Goal: Task Accomplishment & Management: Manage account settings

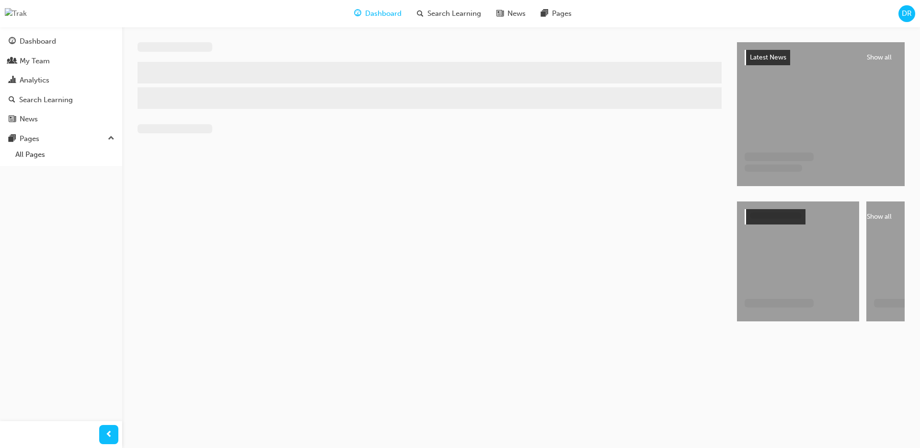
click at [909, 10] on span "DR" at bounding box center [907, 13] width 10 height 11
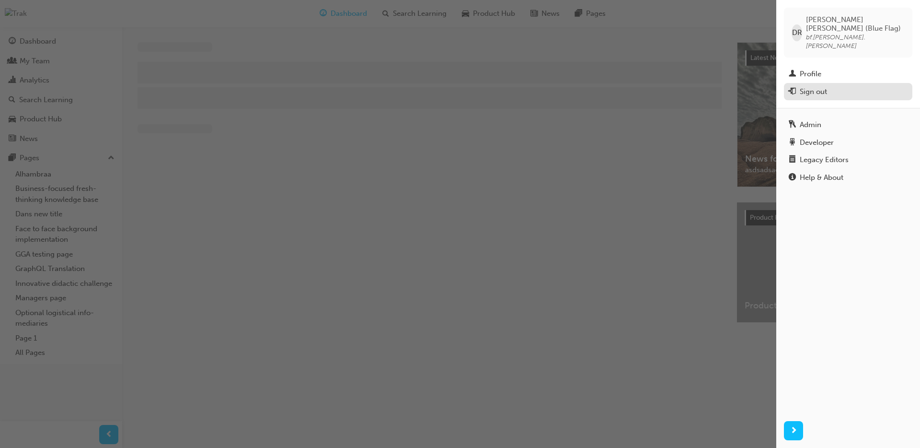
click at [822, 86] on div "Sign out" at bounding box center [813, 91] width 27 height 11
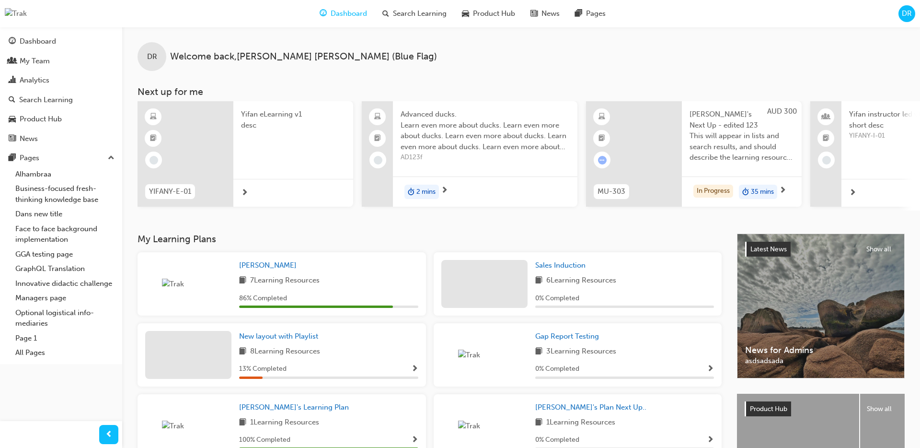
click at [905, 13] on span "DR" at bounding box center [907, 13] width 10 height 11
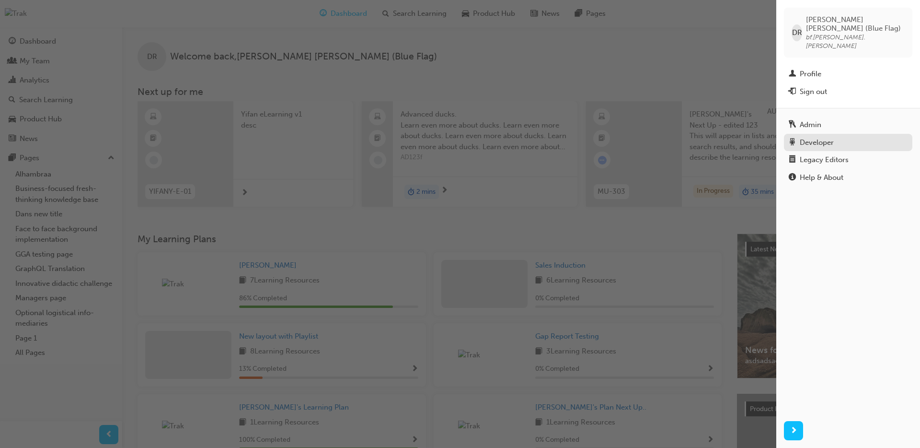
click at [822, 137] on div "Developer" at bounding box center [817, 142] width 34 height 11
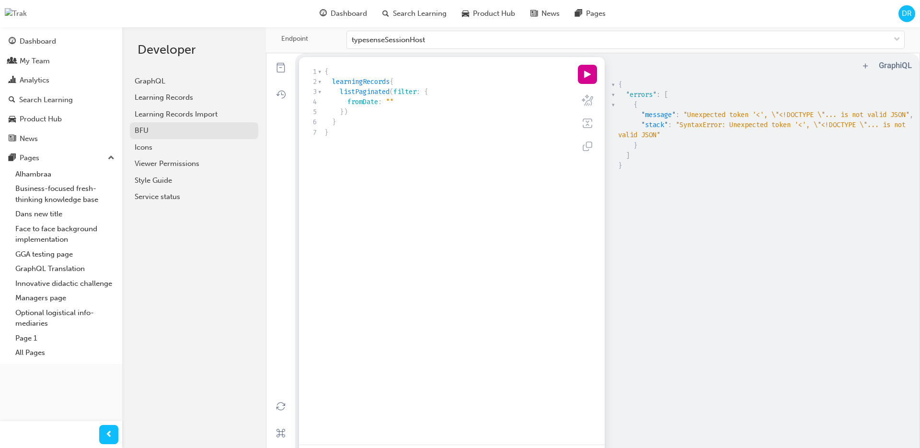
click at [208, 127] on div "BFU" at bounding box center [194, 130] width 119 height 11
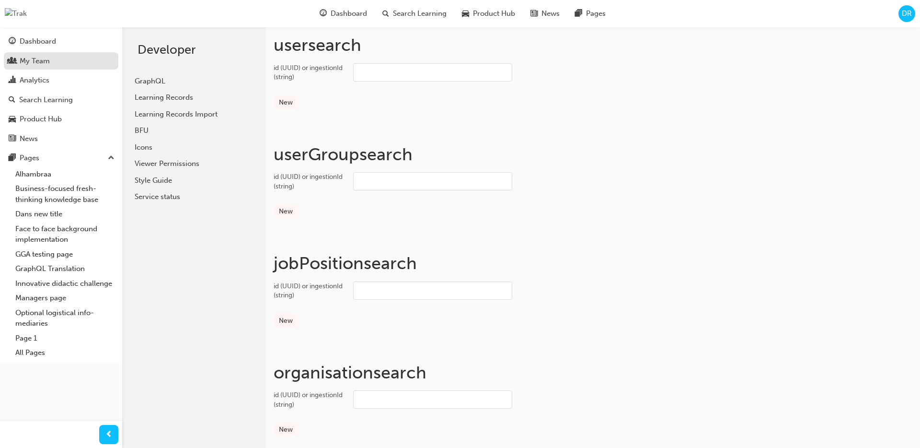
click at [69, 58] on div "My Team" at bounding box center [61, 61] width 105 height 12
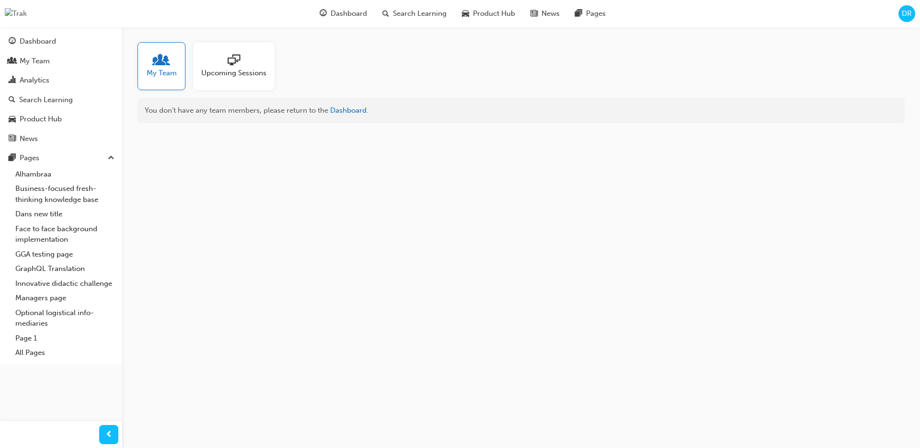
click at [904, 13] on span "DR" at bounding box center [907, 13] width 10 height 11
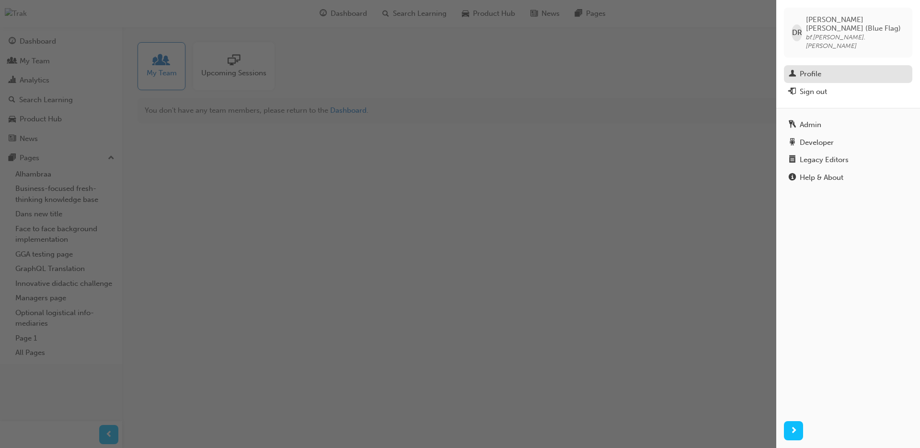
click at [818, 69] on div "Profile" at bounding box center [811, 74] width 22 height 11
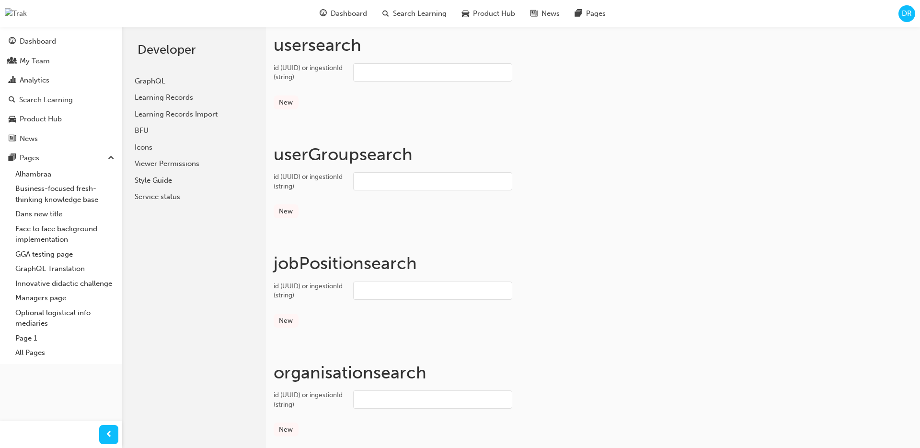
click at [422, 77] on input "id (UUID) or ingestionId (string)" at bounding box center [432, 72] width 159 height 18
paste input "5030d49e-c693-4e32-b531-445b3e67f085"
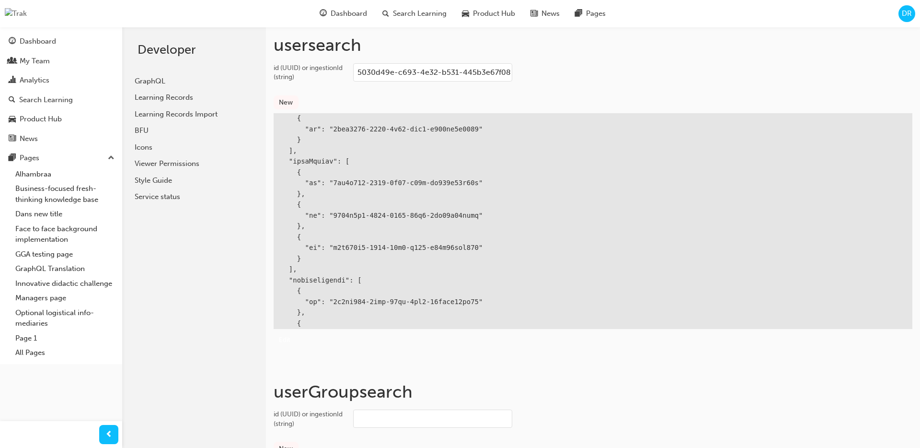
scroll to position [277, 0]
type input "5030d49e-c693-4e32-b531-445b3e67f085"
drag, startPoint x: 334, startPoint y: 184, endPoint x: 479, endPoint y: 187, distance: 145.7
click at [479, 187] on div at bounding box center [593, 135] width 639 height 597
copy div "1dc2d549-1483-4f88-b79c-de526a48e40a"
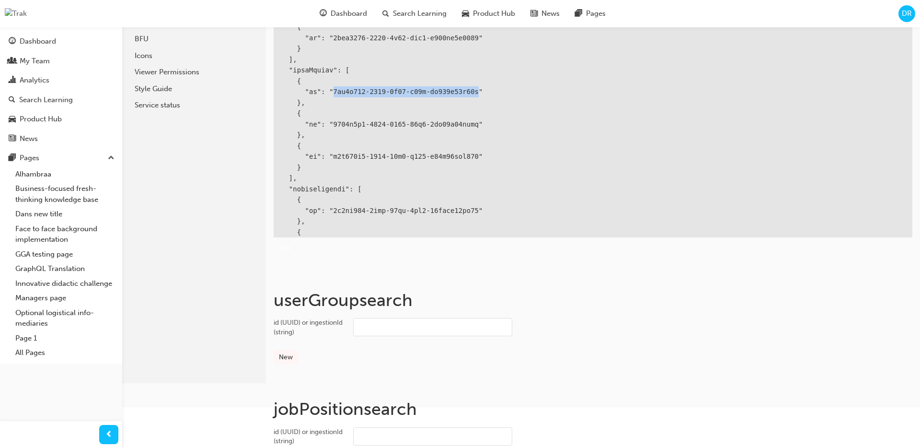
scroll to position [93, 0]
click at [468, 318] on input "id (UUID) or ingestionId (string)" at bounding box center [432, 325] width 159 height 18
paste input "1dc2d549-1483-4f88-b79c-de526a48e40a"
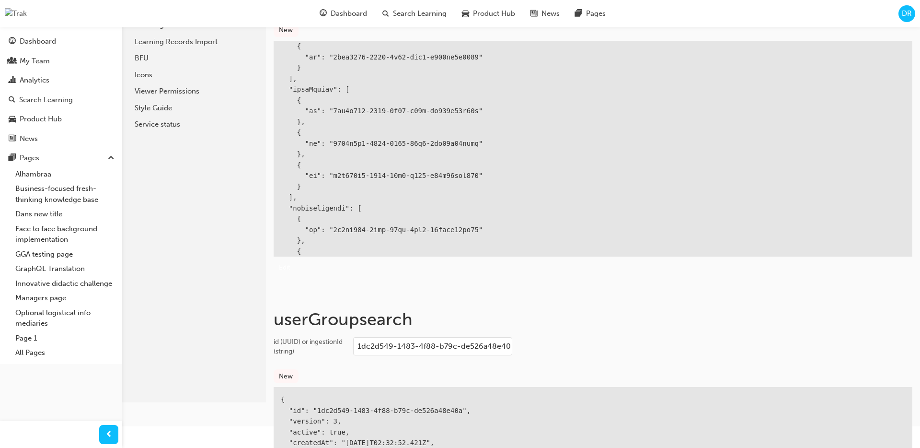
scroll to position [0, 0]
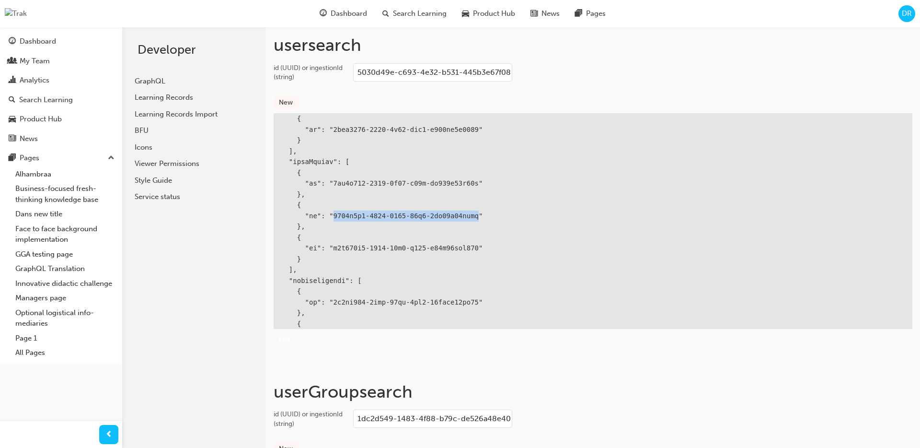
drag, startPoint x: 334, startPoint y: 215, endPoint x: 479, endPoint y: 213, distance: 145.7
click at [479, 213] on div at bounding box center [593, 135] width 639 height 597
copy div "3395d1f2-5591-4018-98a1-9ce13f63efaa"
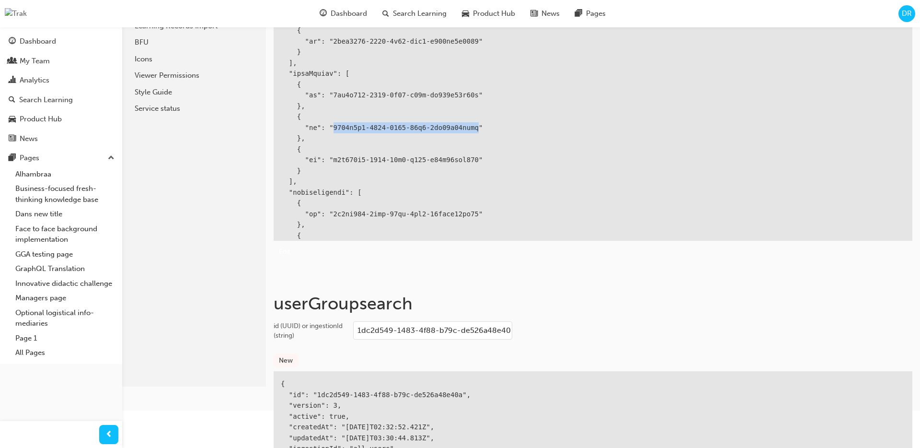
scroll to position [93, 0]
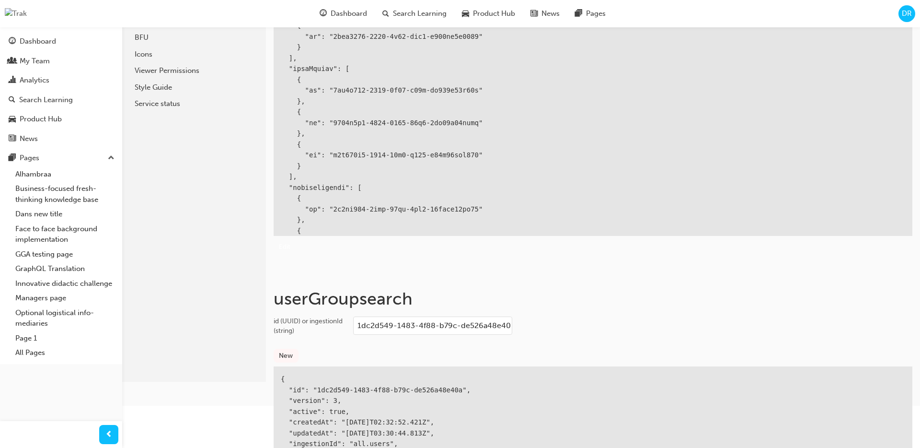
click at [497, 324] on input "1dc2d549-1483-4f88-b79c-de526a48e40a" at bounding box center [432, 325] width 159 height 18
paste input "3395d1f2-5591-4018-98a1-9ce13f63efa"
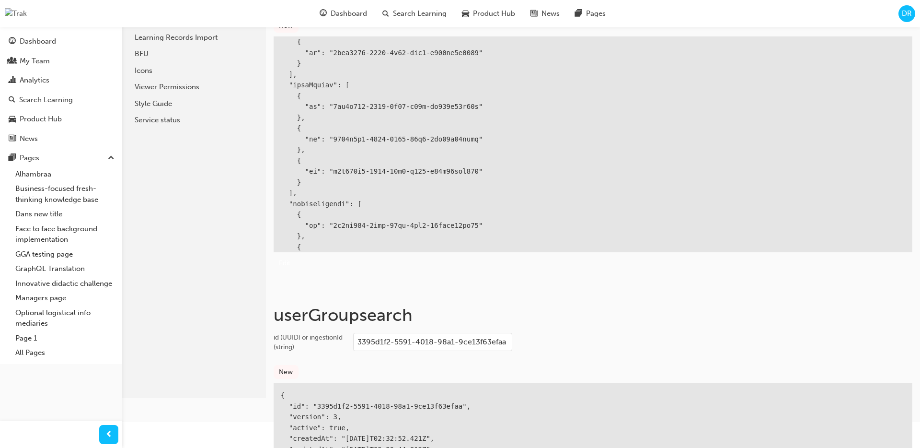
scroll to position [10, 0]
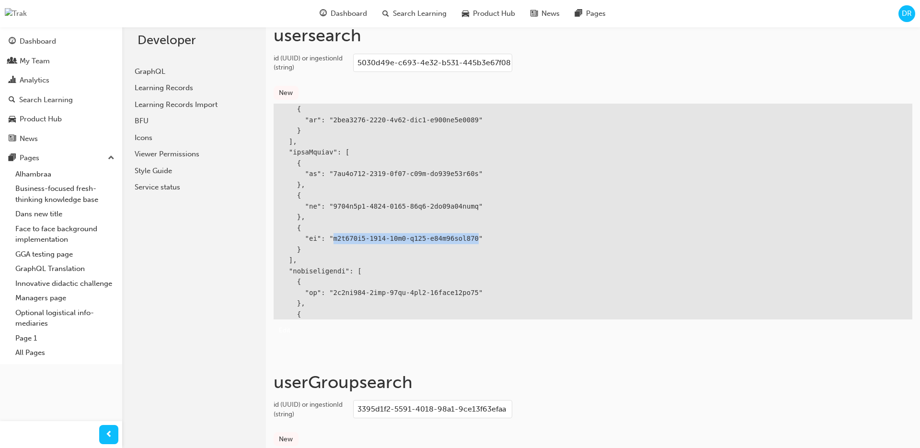
drag, startPoint x: 334, startPoint y: 238, endPoint x: 480, endPoint y: 241, distance: 146.2
click at [480, 241] on div at bounding box center [593, 125] width 639 height 597
copy div "b2a872c9-2123-49e8-a012-d24f88ccb130"
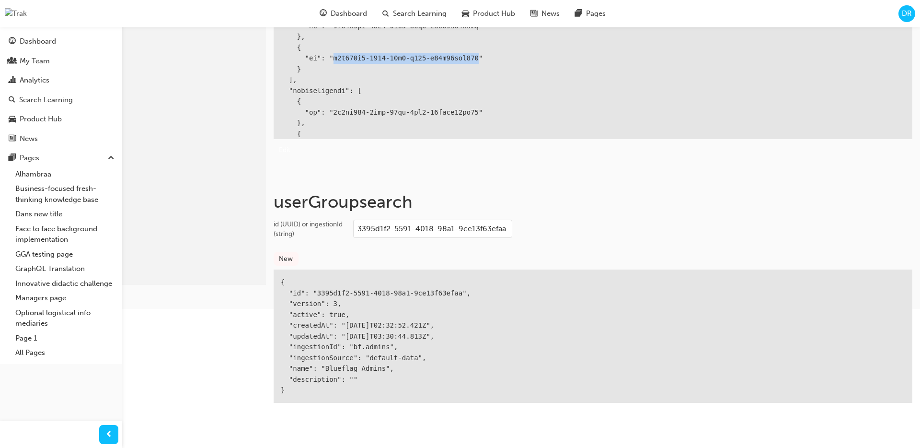
scroll to position [206, 0]
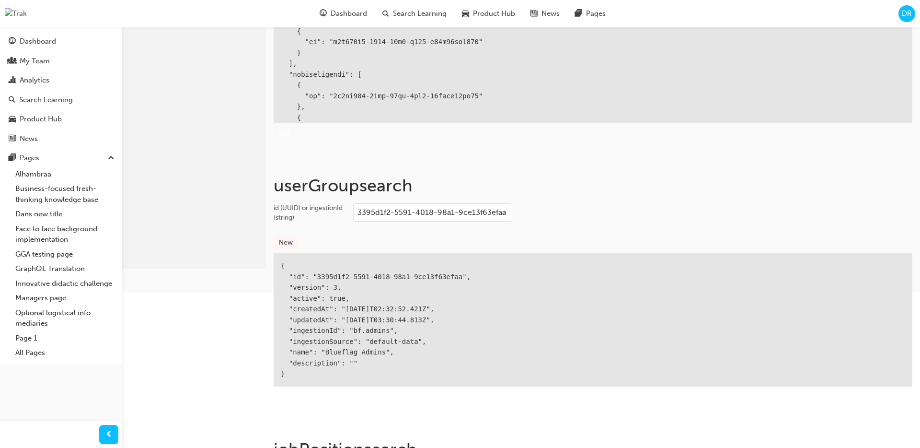
click at [469, 208] on input "3395d1f2-5591-4018-98a1-9ce13f63efaa" at bounding box center [432, 212] width 159 height 18
paste input "b2a872c9-2123-49e8-a012-d24f88ccb130"
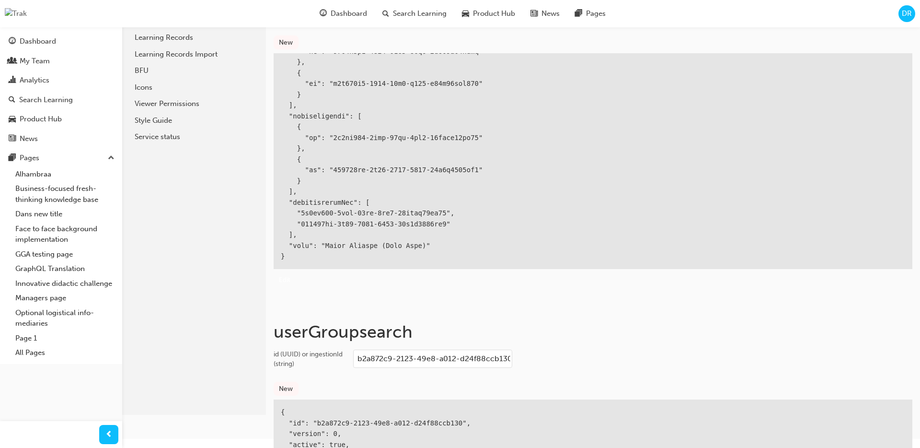
scroll to position [59, 0]
click at [502, 358] on input "b2a872c9-2123-49e8-a012-d24f88ccb130" at bounding box center [432, 359] width 159 height 18
paste input "trak.uamOrgAdmin"
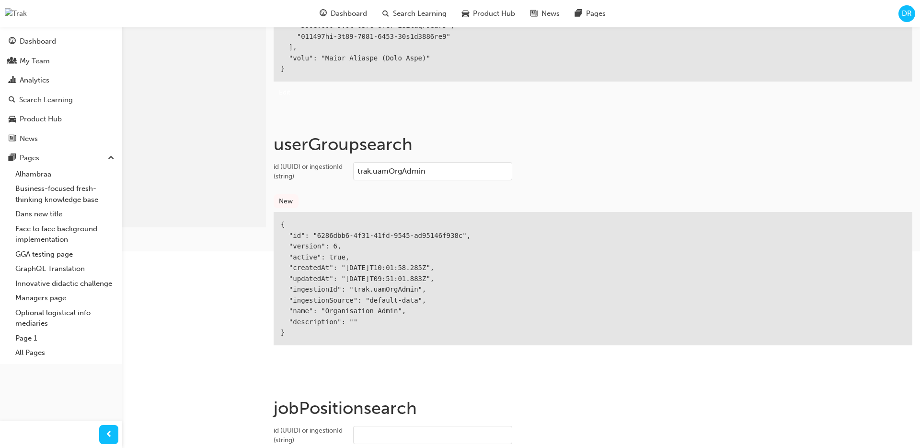
scroll to position [255, 0]
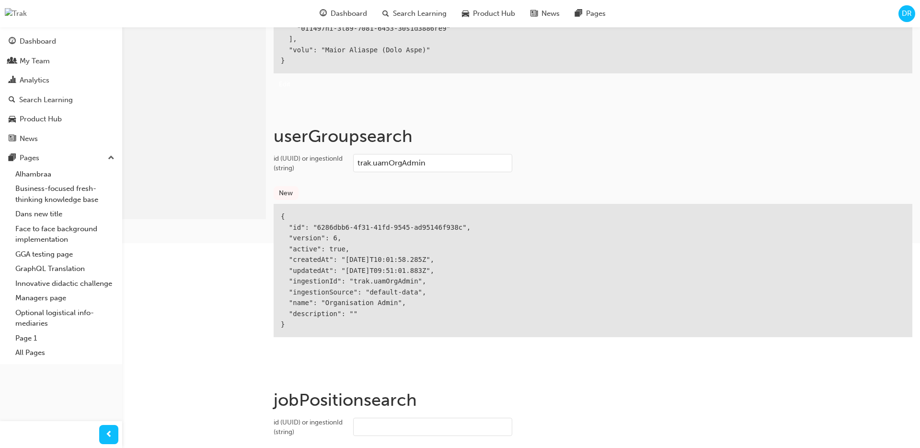
type input "trak.uamOrgAdmin"
drag, startPoint x: 316, startPoint y: 227, endPoint x: 461, endPoint y: 231, distance: 145.3
click at [461, 231] on div "{ "id": "6286dbb6-4f31-41fd-9545-ad95146f938c", "version": 6, "active": true, "…" at bounding box center [593, 270] width 639 height 133
copy div "6286dbb6-4f31-41fd-9545-ad95146f938c"
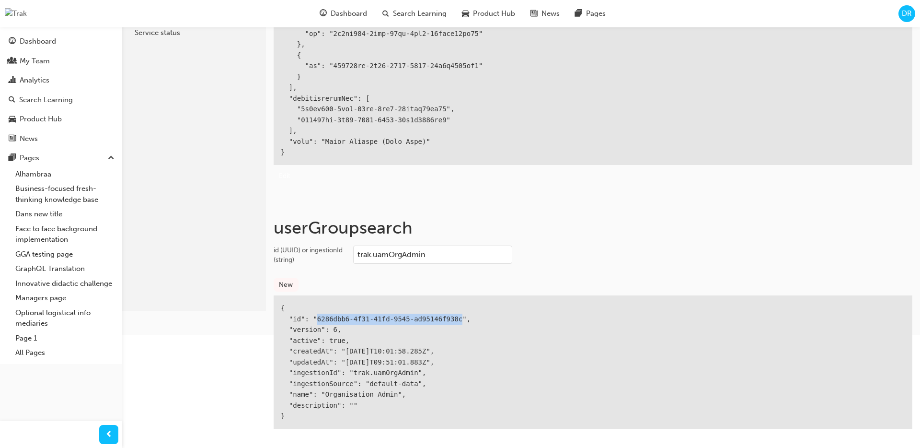
scroll to position [0, 0]
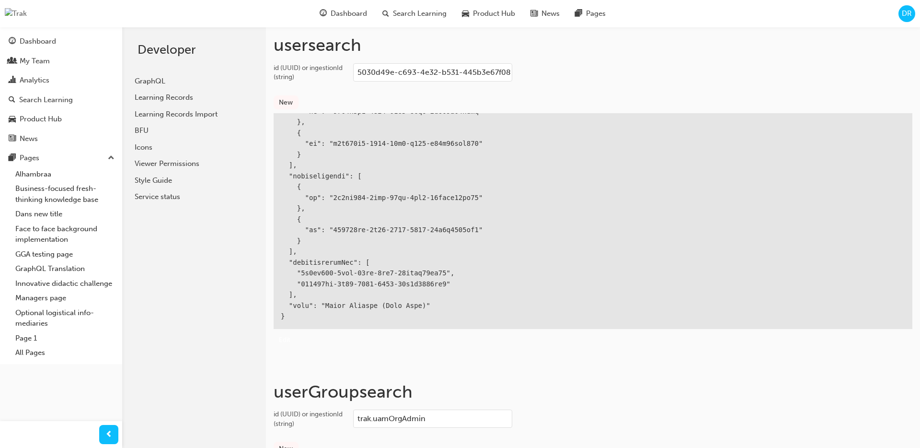
click at [467, 78] on input "5030d49e-c693-4e32-b531-445b3e67f085" at bounding box center [432, 72] width 159 height 18
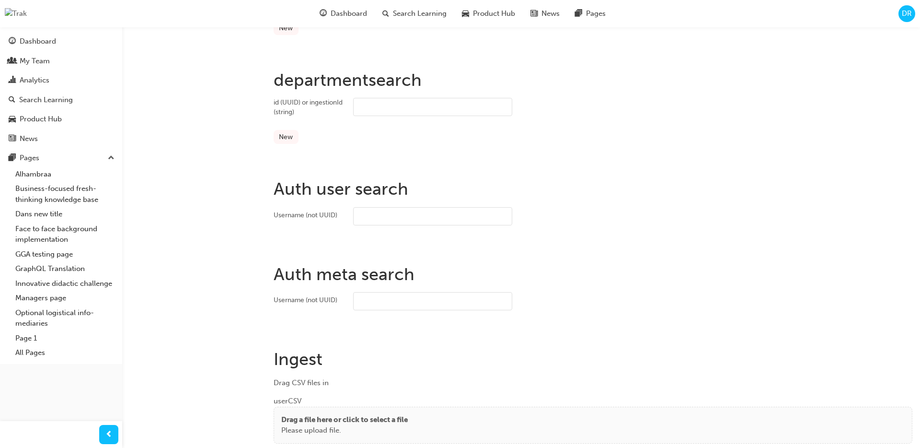
scroll to position [838, 0]
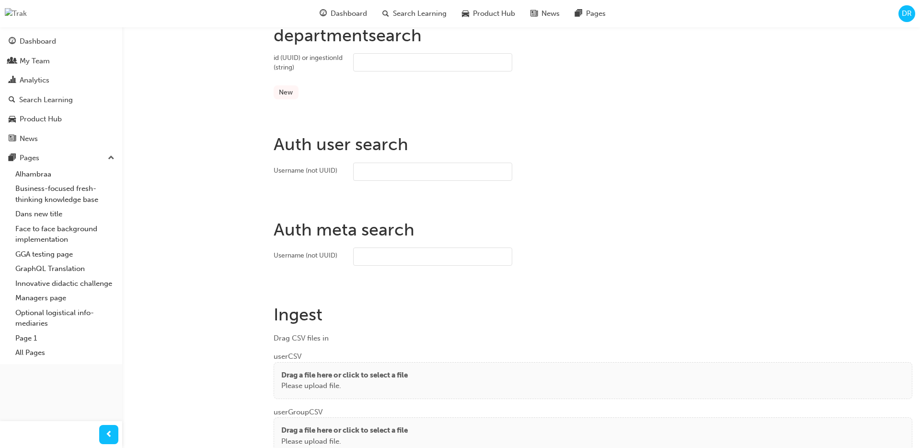
click at [461, 169] on input "Username (not UUID)" at bounding box center [432, 171] width 159 height 18
paste input "5030d49e-c693-4e32-b531-445b3e67f085"
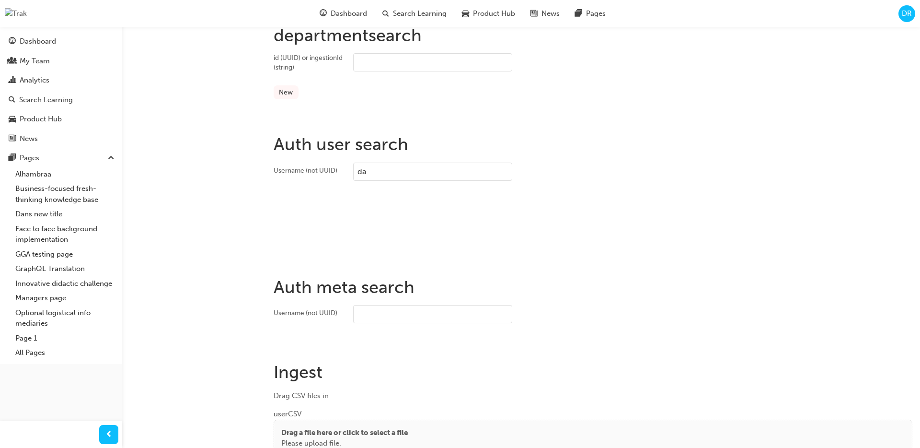
type input "d"
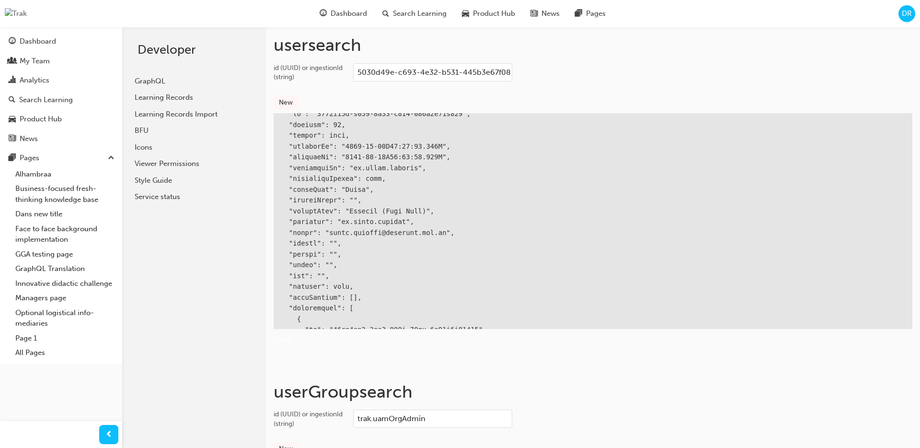
scroll to position [0, 0]
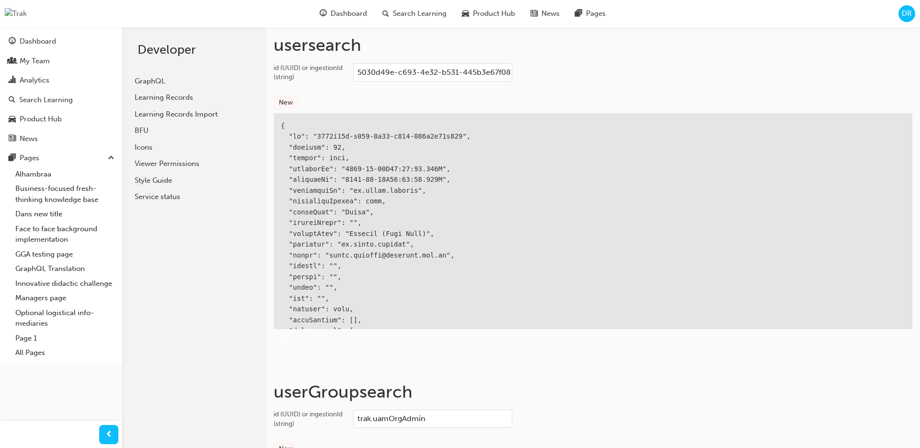
type input "bf.[PERSON_NAME].[PERSON_NAME]"
click at [283, 100] on button "New" at bounding box center [286, 102] width 25 height 14
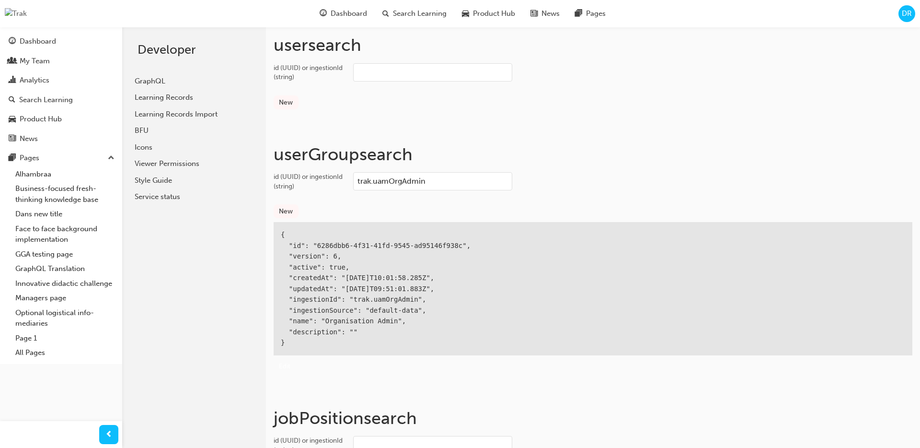
click at [387, 212] on div "New" at bounding box center [593, 211] width 639 height 22
click at [397, 245] on div "{ "id": "6286dbb6-4f31-41fd-9545-ad95146f938c", "version": 6, "active": true, "…" at bounding box center [593, 288] width 639 height 133
click at [440, 305] on div "{ "id": "6286dbb6-4f31-41fd-9545-ad95146f938c", "version": 6, "active": true, "…" at bounding box center [593, 288] width 639 height 133
click at [415, 73] on input "id (UUID) or ingestionId (string)" at bounding box center [432, 72] width 159 height 18
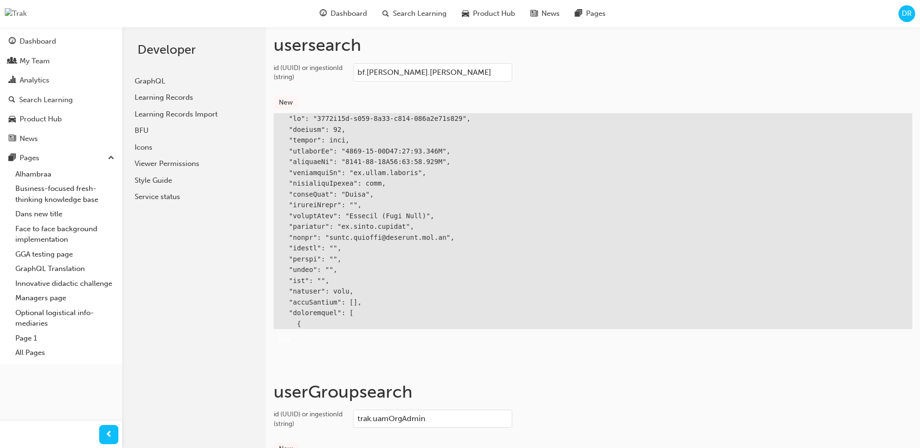
type input "bf.[PERSON_NAME].[PERSON_NAME]"
click at [287, 98] on button "New" at bounding box center [286, 102] width 25 height 14
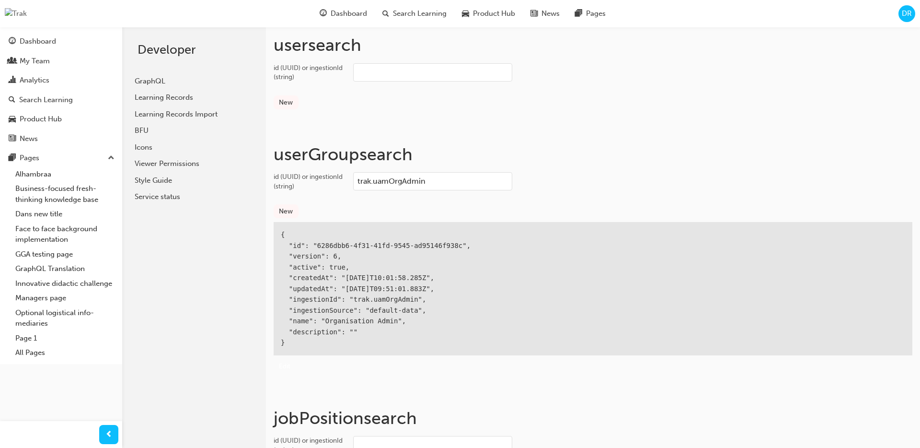
click at [451, 173] on input "trak.uamOrgAdmin" at bounding box center [432, 181] width 159 height 18
drag, startPoint x: 320, startPoint y: 246, endPoint x: 421, endPoint y: 249, distance: 101.2
click at [421, 249] on div "{ "id": "6286dbb6-4f31-41fd-9545-ad95146f938c", "version": 6, "active": true, "…" at bounding box center [593, 288] width 639 height 133
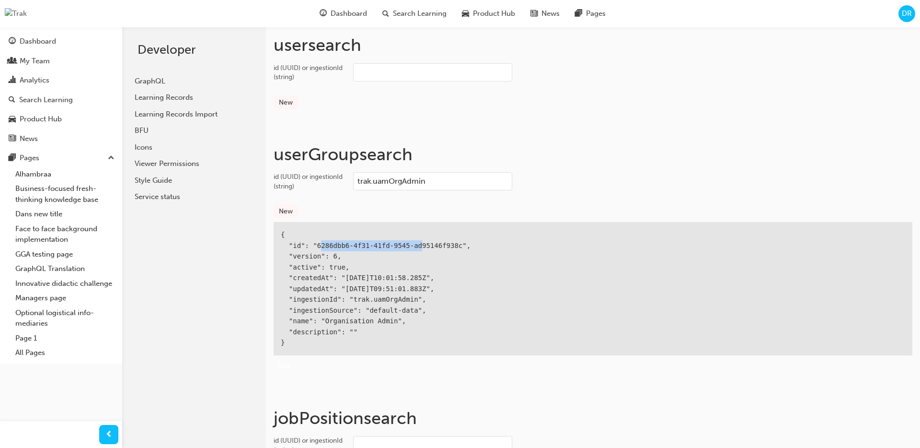
click at [421, 249] on div "{ "id": "6286dbb6-4f31-41fd-9545-ad95146f938c", "version": 6, "active": true, "…" at bounding box center [593, 288] width 639 height 133
drag, startPoint x: 461, startPoint y: 246, endPoint x: 317, endPoint y: 245, distance: 143.8
click at [317, 245] on div "{ "id": "6286dbb6-4f31-41fd-9545-ad95146f938c", "version": 6, "active": true, "…" at bounding box center [593, 288] width 639 height 133
copy div "6286dbb6-4f31-41fd-9545-ad95146f938c"
click at [726, 118] on div "user search id (UUID) or ingestionId (string) New" at bounding box center [593, 89] width 639 height 109
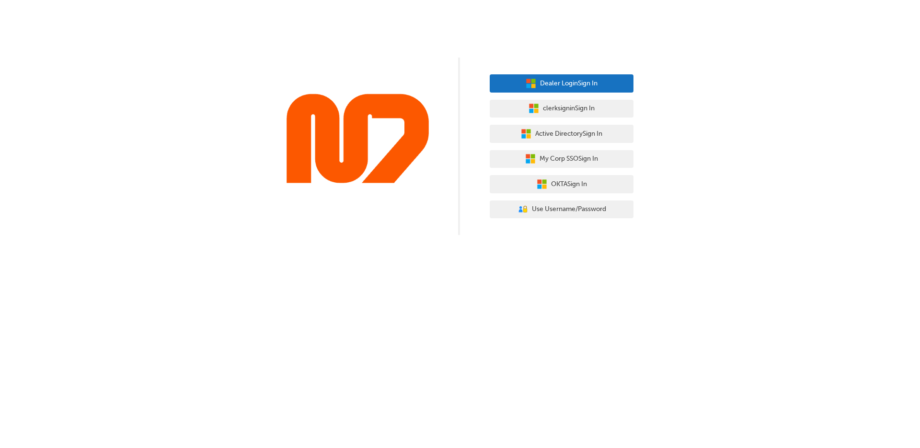
click at [611, 78] on button "Dealer Login Sign In" at bounding box center [562, 83] width 144 height 18
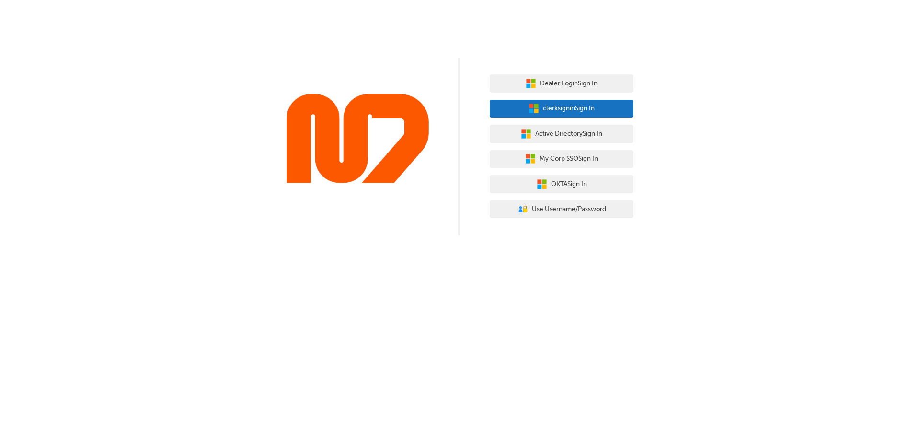
click at [579, 107] on span "clerksignin Sign In" at bounding box center [569, 108] width 52 height 11
click at [599, 109] on button "clerksignin Sign In" at bounding box center [562, 109] width 144 height 18
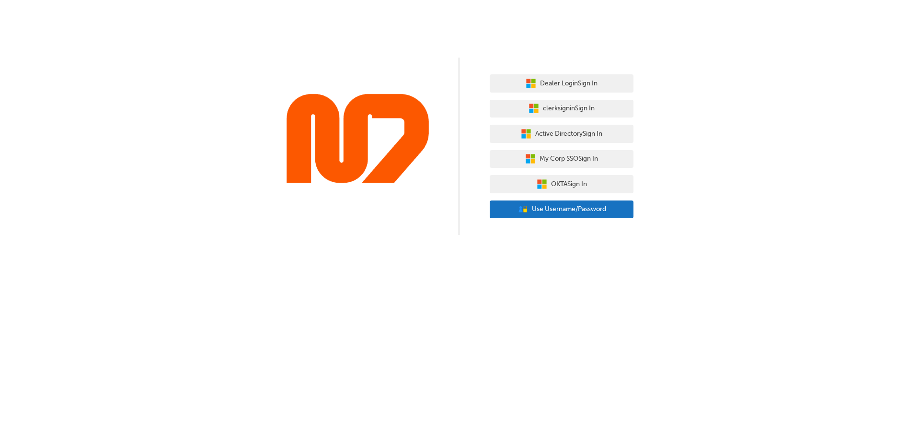
click at [578, 213] on span "Use Username/Password" at bounding box center [569, 209] width 74 height 11
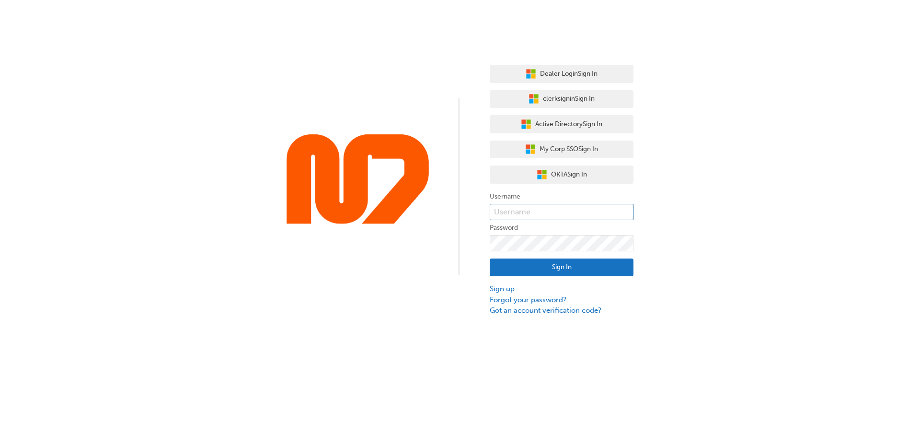
click at [578, 213] on input "text" at bounding box center [562, 212] width 144 height 16
type input "bf.[PERSON_NAME].[PERSON_NAME]"
click at [589, 276] on button "Sign In" at bounding box center [562, 267] width 144 height 18
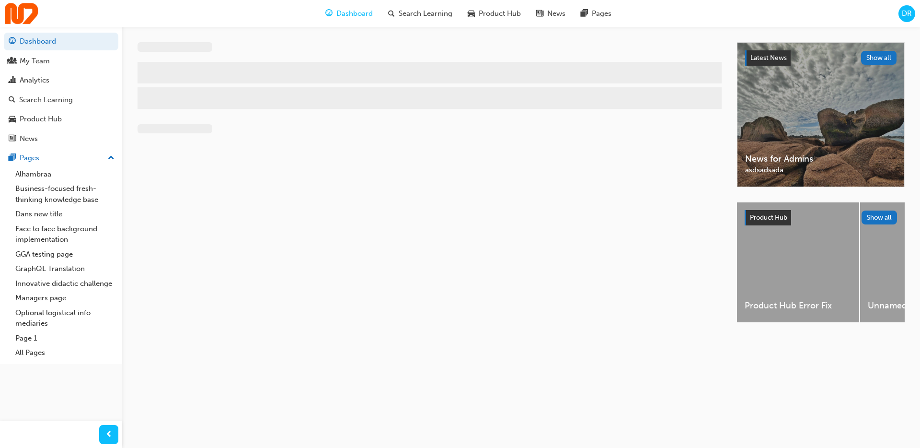
click at [909, 13] on span "DR" at bounding box center [907, 13] width 10 height 11
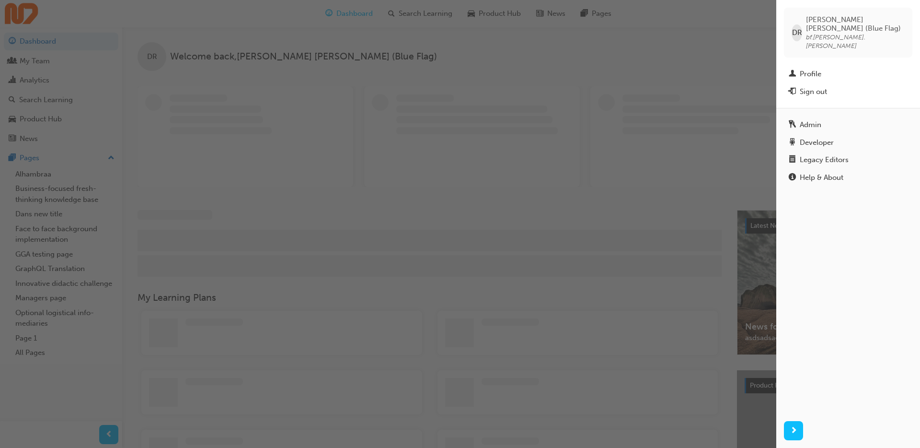
click at [554, 185] on div "button" at bounding box center [388, 224] width 776 height 448
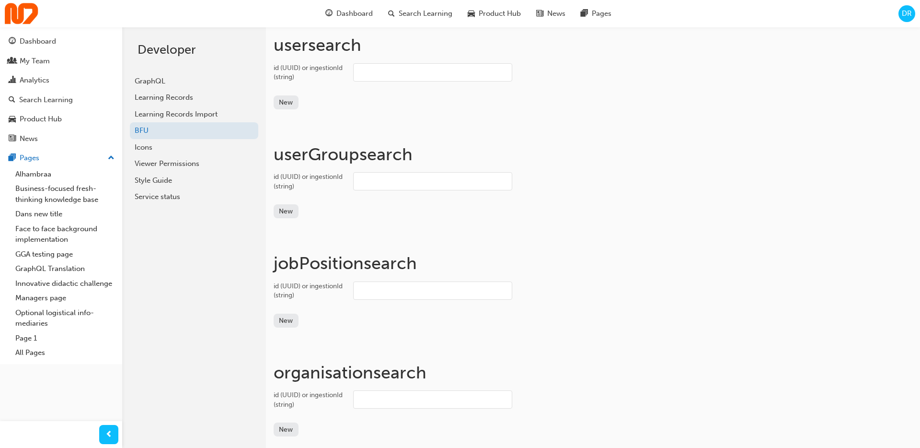
click at [428, 76] on input "id (UUID) or ingestionId (string)" at bounding box center [432, 72] width 159 height 18
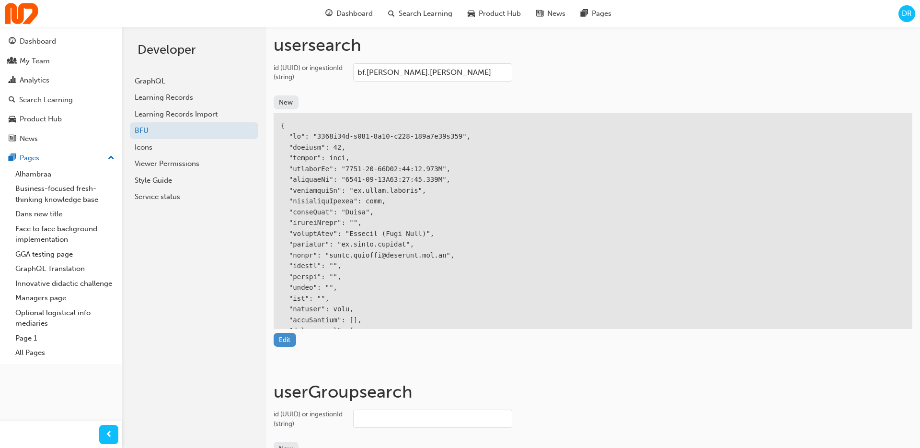
type input "bf.[PERSON_NAME].[PERSON_NAME]"
click at [284, 338] on button "Edit" at bounding box center [285, 340] width 23 height 14
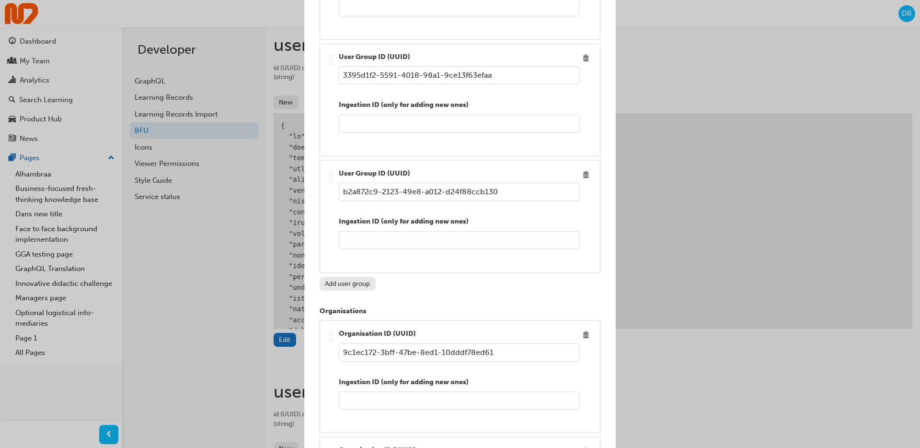
click at [354, 285] on button "Add user group" at bounding box center [348, 284] width 56 height 14
click at [460, 203] on div "User Group ID (UUID) Ingestion ID (only for adding new ones)" at bounding box center [459, 216] width 241 height 96
click at [482, 195] on input "Edit item" at bounding box center [459, 192] width 241 height 18
paste input "6286dbb6-4f31-41fd-9545-ad95146f938c"
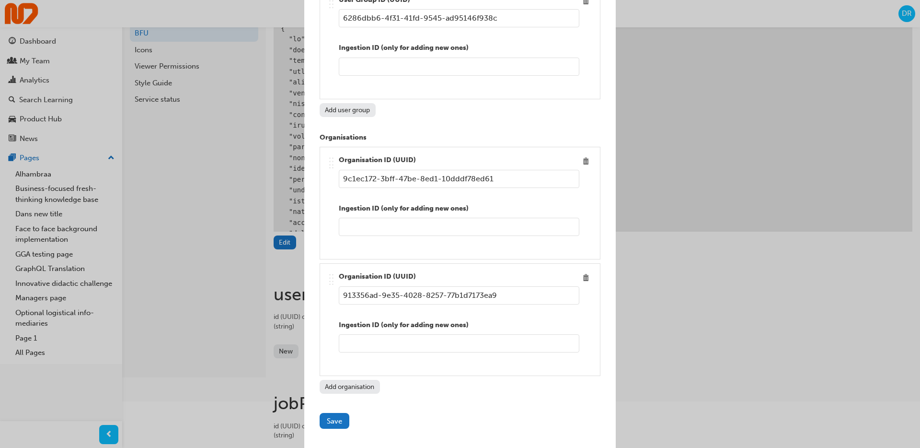
scroll to position [183, 0]
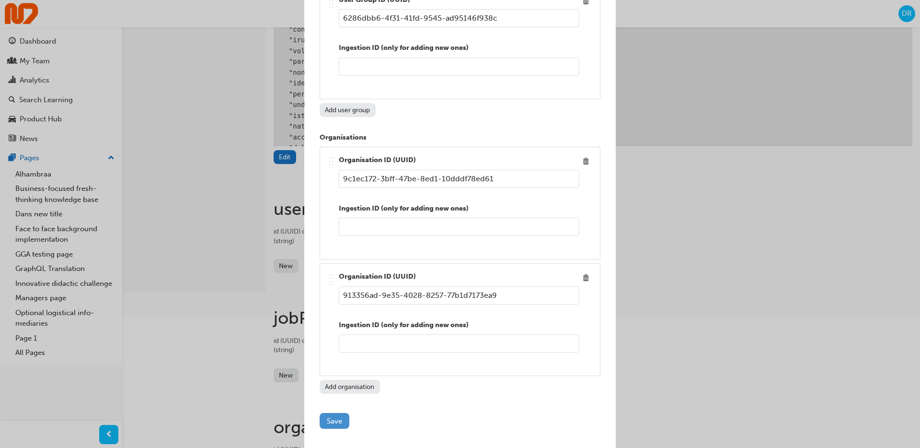
type input "6286dbb6-4f31-41fd-9545-ad95146f938c"
click at [338, 421] on button "Save" at bounding box center [335, 421] width 30 height 16
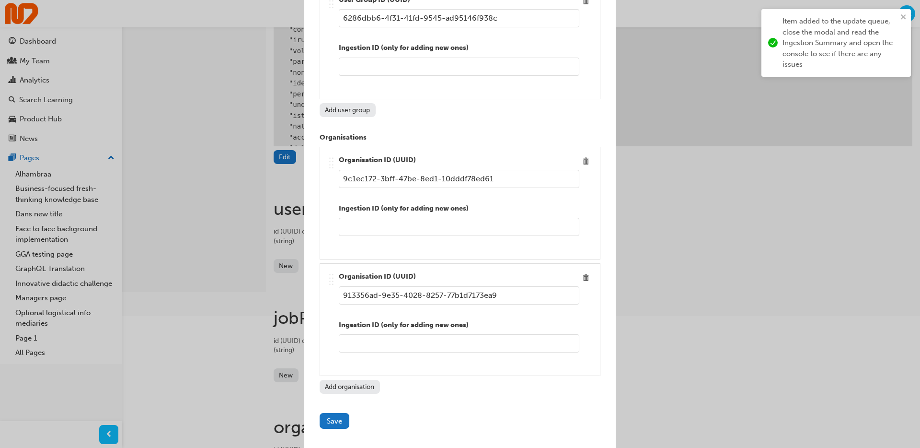
click at [680, 177] on div "Edit item Ingestion ID (optional) bf.david.ramirez Active Given Name David Midd…" at bounding box center [460, 224] width 920 height 448
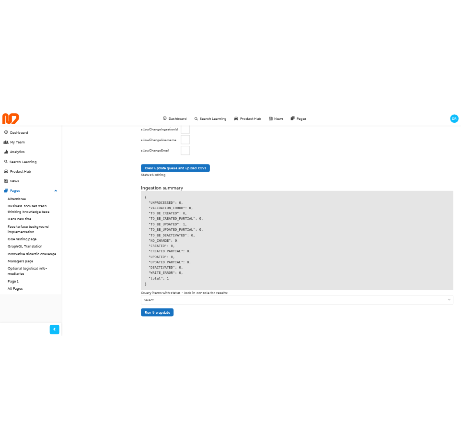
scroll to position [1206, 0]
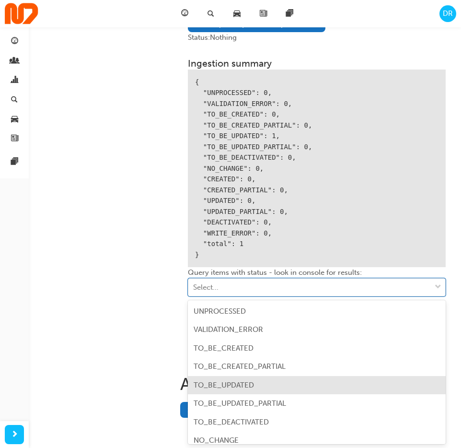
click at [273, 389] on div "TO_BE_UPDATED" at bounding box center [317, 385] width 258 height 19
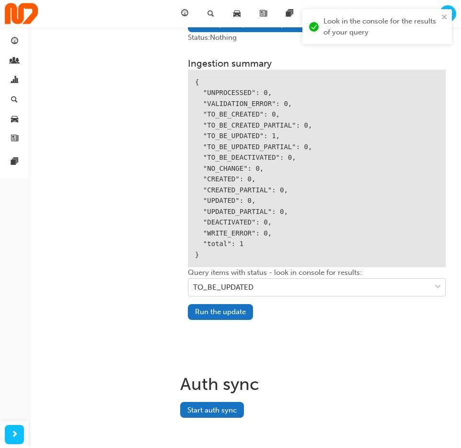
scroll to position [1281, 0]
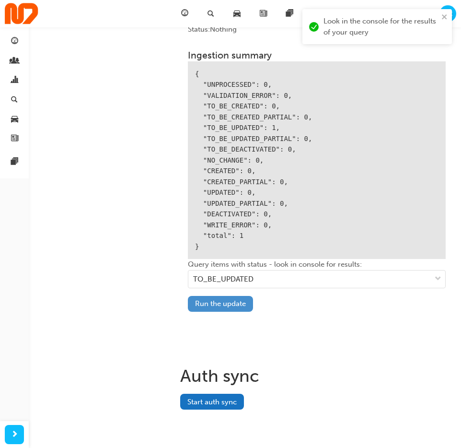
click at [244, 301] on button "Run the update" at bounding box center [220, 304] width 65 height 16
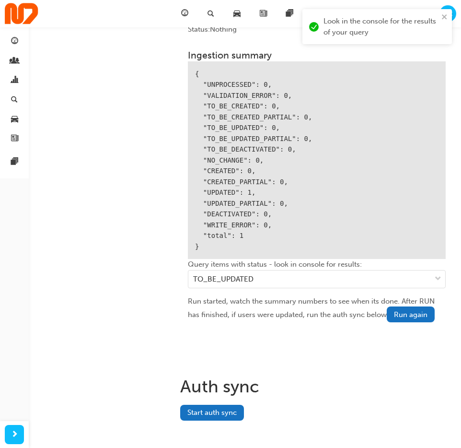
scroll to position [1292, 0]
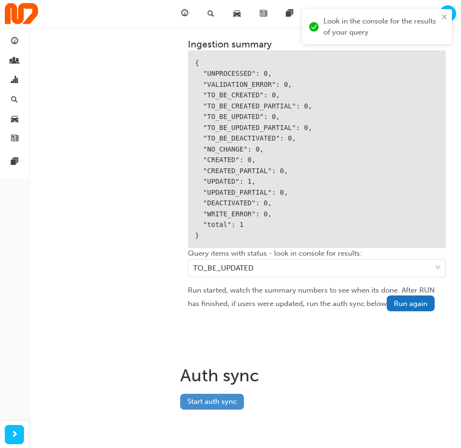
click at [213, 394] on button "Start auth sync" at bounding box center [212, 401] width 64 height 16
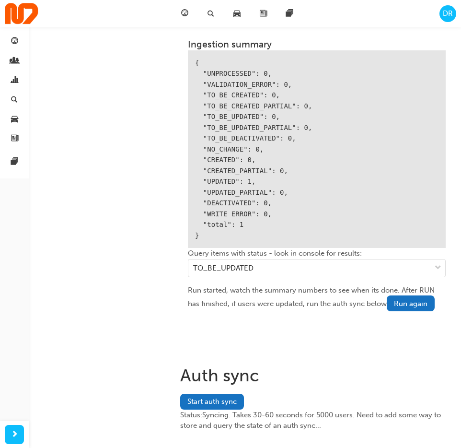
click at [454, 12] on div "DR" at bounding box center [447, 13] width 17 height 17
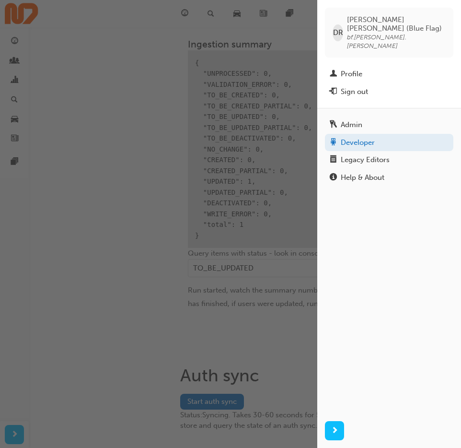
click at [155, 170] on div "button" at bounding box center [158, 224] width 317 height 448
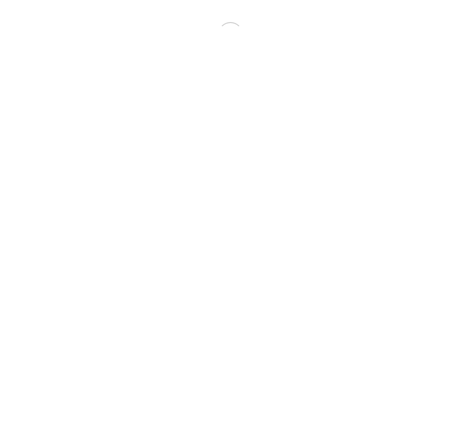
click at [450, 12] on div at bounding box center [230, 34] width 453 height 61
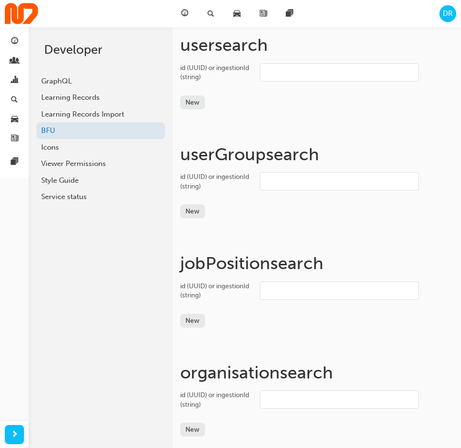
click at [449, 10] on span "DR" at bounding box center [448, 13] width 10 height 11
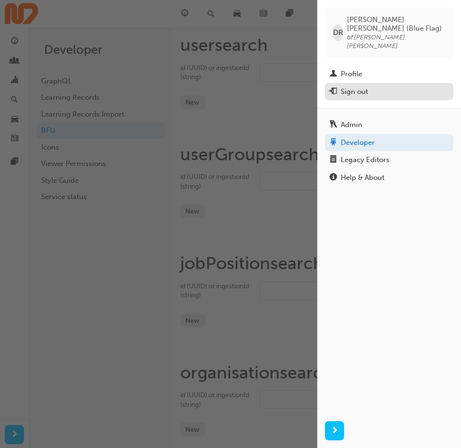
click at [397, 86] on div "Sign out" at bounding box center [389, 92] width 119 height 12
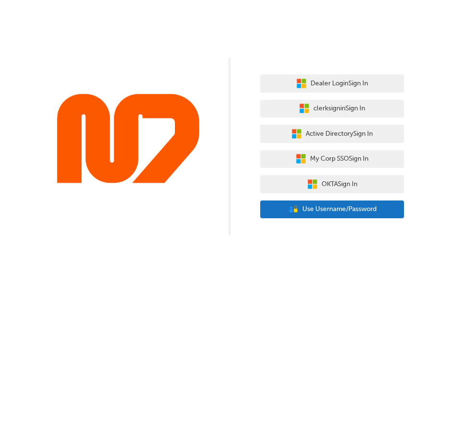
click at [351, 218] on button "User Authentication Icon - Blue Person, Gold Lock Use Username/Password" at bounding box center [332, 209] width 144 height 18
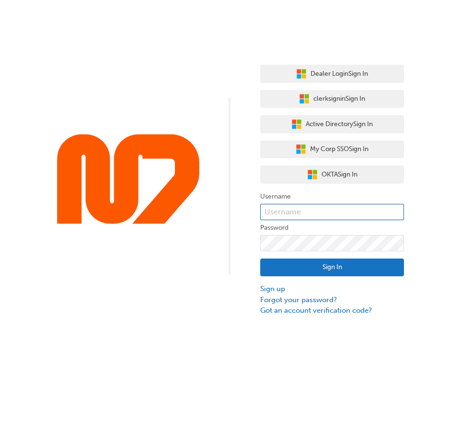
click at [349, 219] on input "text" at bounding box center [332, 212] width 144 height 16
type input "bf.[PERSON_NAME].[PERSON_NAME]"
click button "Sign In" at bounding box center [332, 267] width 144 height 18
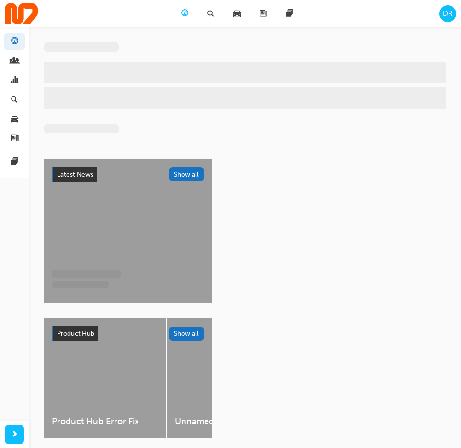
click at [447, 15] on span "DR" at bounding box center [448, 13] width 10 height 11
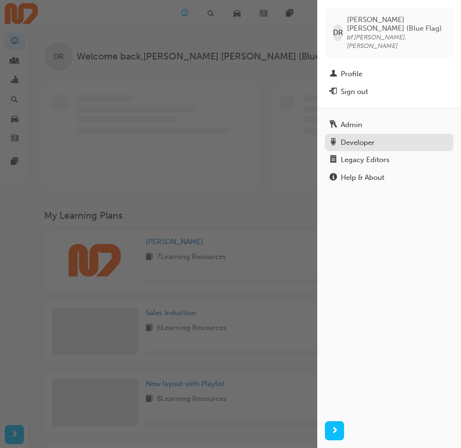
click at [374, 137] on div "Developer" at bounding box center [358, 142] width 34 height 11
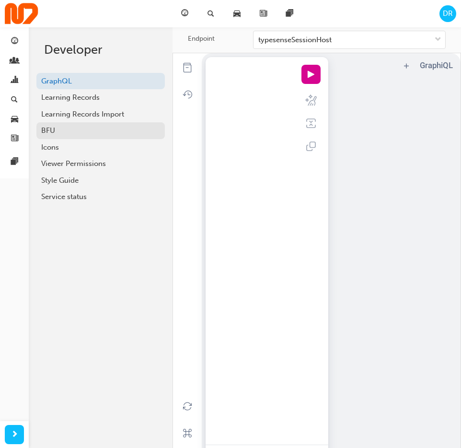
click at [74, 127] on div "BFU" at bounding box center [100, 130] width 119 height 11
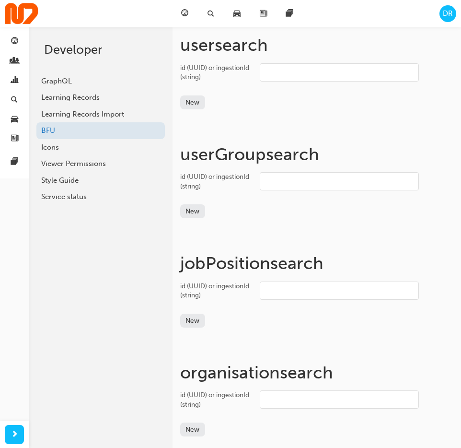
click at [347, 73] on input "id (UUID) or ingestionId (string)" at bounding box center [339, 72] width 159 height 18
paste input "6286dbb6-4f31-41fd-9545-ad95146f938c"
type input "6286dbb6-4f31-41fd-9545-ad95146f938c"
type input "v"
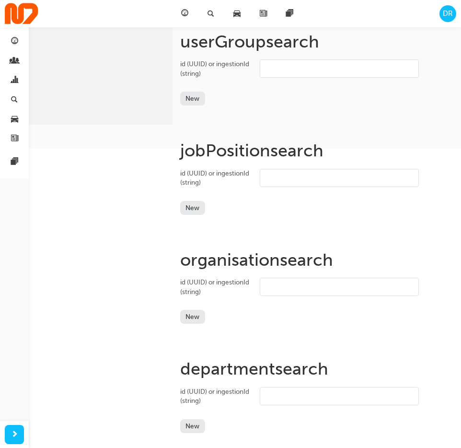
scroll to position [452, 0]
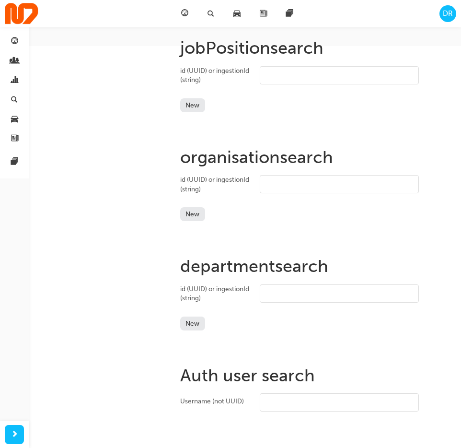
type input "bf.[PERSON_NAME].[PERSON_NAME]"
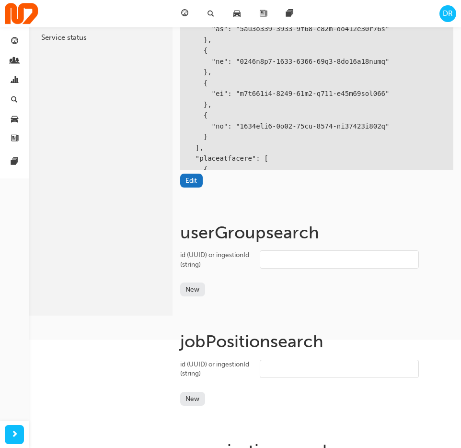
scroll to position [53, 0]
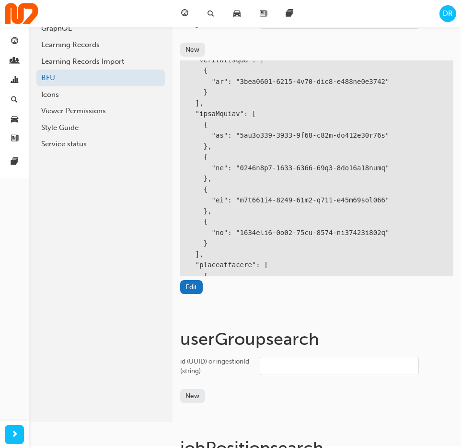
click at [328, 372] on input "id (UUID) or ingestionId (string)" at bounding box center [339, 366] width 159 height 18
paste input "trak.selfEnroll"
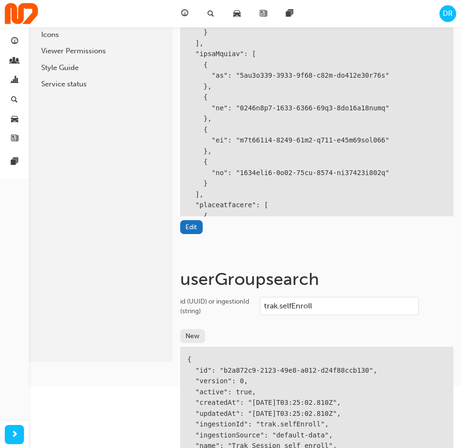
scroll to position [114, 0]
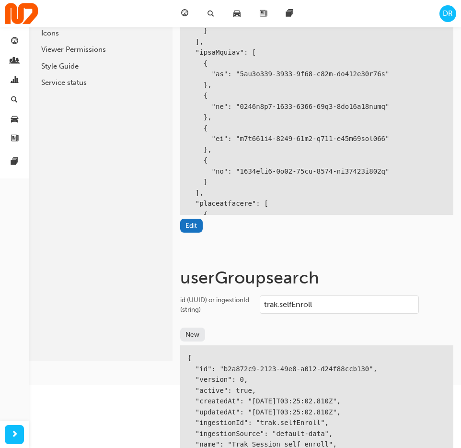
type input "trak.selfEnroll"
drag, startPoint x: 224, startPoint y: 368, endPoint x: 369, endPoint y: 367, distance: 144.2
click at [369, 367] on div "{ "id": "b2a872c9-2123-49e8-a012-d24f88ccb130", "version": 0, "active": true, "…" at bounding box center [316, 411] width 273 height 133
copy div "b2a872c9-2123-49e8-a012-d24f88ccb130"
click at [197, 225] on button "Edit" at bounding box center [191, 226] width 23 height 14
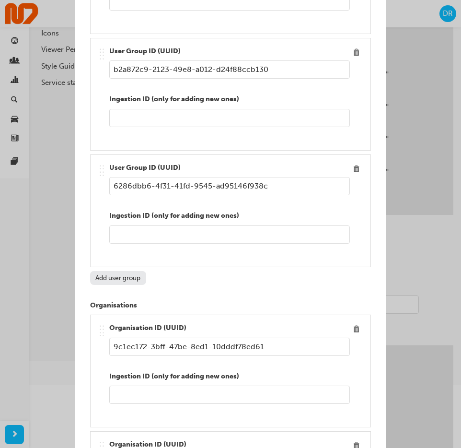
click at [142, 282] on button "Add user group" at bounding box center [118, 278] width 56 height 14
click at [246, 191] on input "Edit item" at bounding box center [229, 186] width 241 height 18
paste input "b2a872c9-2123-49e8-a012-d24f88ccb130"
type input "b2a872c9-2123-49e8-a012-d24f88ccb130"
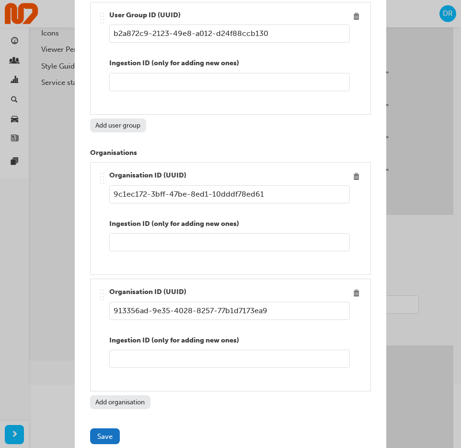
scroll to position [1477, 0]
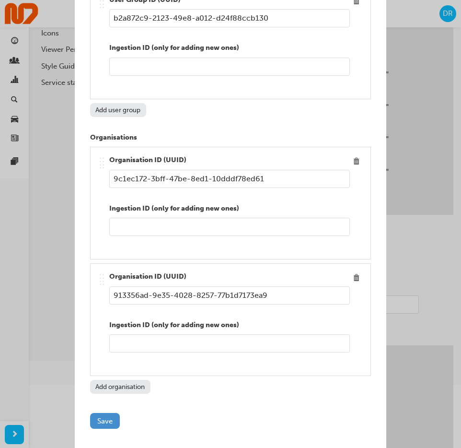
click at [107, 421] on button "Save" at bounding box center [105, 421] width 30 height 16
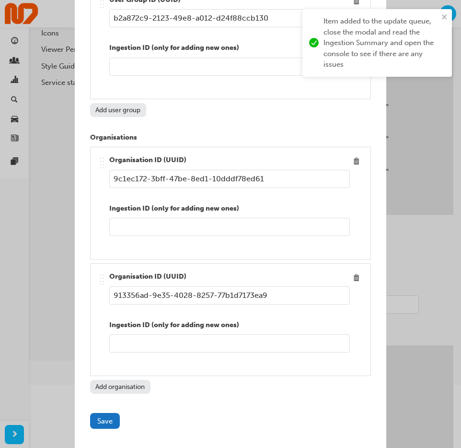
click at [415, 219] on div "Edit item Ingestion ID (optional) bf.david.ramirez Active Given Name David Midd…" at bounding box center [230, 224] width 461 height 448
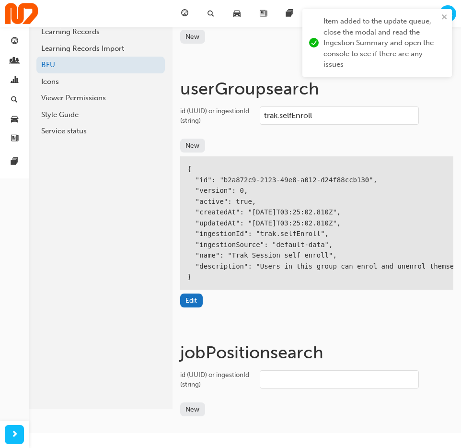
scroll to position [0, 0]
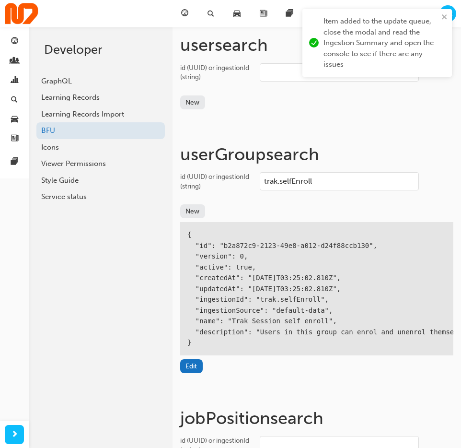
click at [303, 177] on input "trak.selfEnroll" at bounding box center [339, 181] width 159 height 18
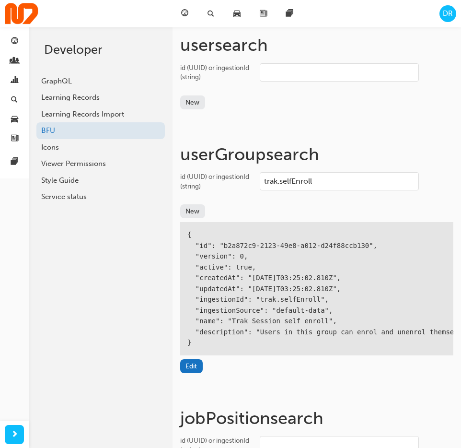
click at [317, 187] on input "trak.selfEnroll" at bounding box center [339, 181] width 159 height 18
paste input "learner"
type input "trak.learner"
click at [198, 365] on button "Edit" at bounding box center [191, 366] width 23 height 14
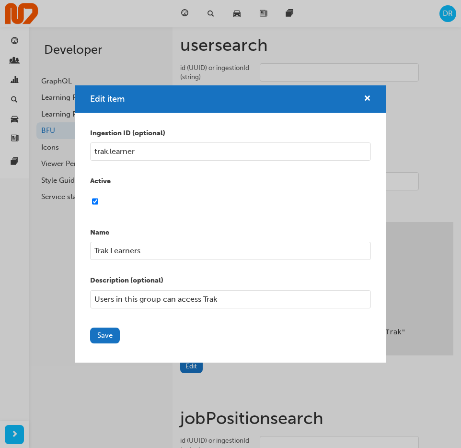
click at [253, 143] on input "trak.learner" at bounding box center [230, 151] width 281 height 18
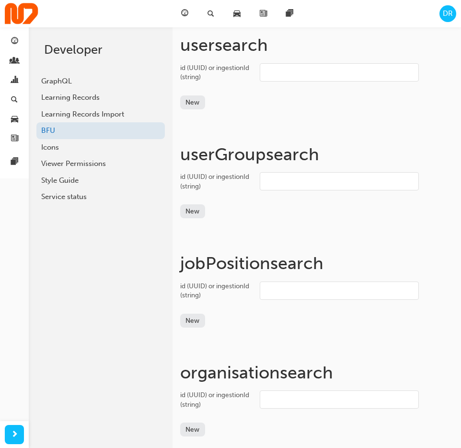
click at [357, 182] on input "id (UUID) or ingestionId (string)" at bounding box center [339, 181] width 159 height 18
paste input "trak.learner"
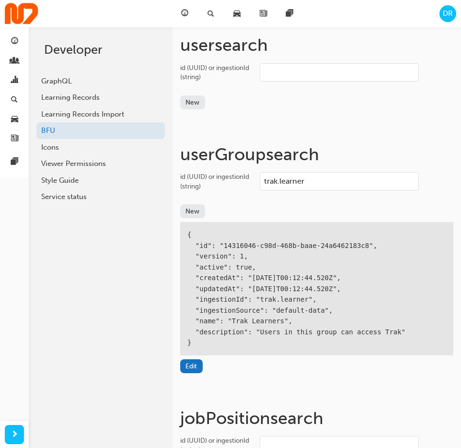
type input "trak.learner"
drag, startPoint x: 225, startPoint y: 245, endPoint x: 369, endPoint y: 249, distance: 143.8
click at [369, 249] on div "{ "id": "14316046-c98d-468b-baae-24a6462183c8", "version": 1, "active": true, "…" at bounding box center [316, 288] width 273 height 133
copy div "14316046-c98d-468b-baae-24a6462183c8"
click at [324, 70] on input "id (UUID) or ingestionId (string)" at bounding box center [339, 72] width 159 height 18
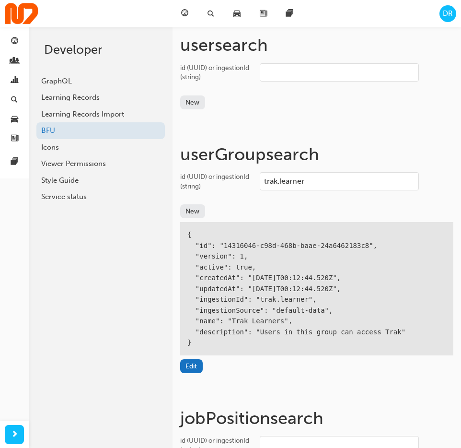
paste input "14316046-c98d-468b-baae-24a6462183c8"
type input "14316046-c98d-468b-baae-24a6462183c8"
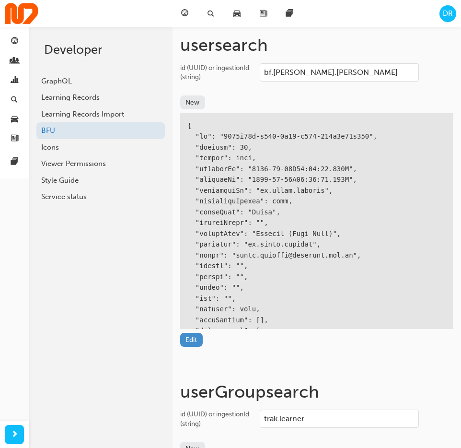
type input "bf.[PERSON_NAME].[PERSON_NAME]"
click at [196, 340] on button "Edit" at bounding box center [191, 340] width 23 height 14
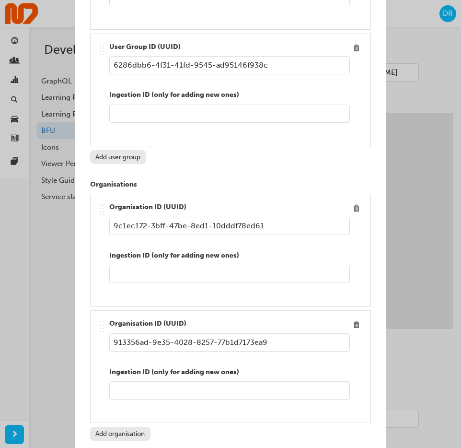
scroll to position [1361, 0]
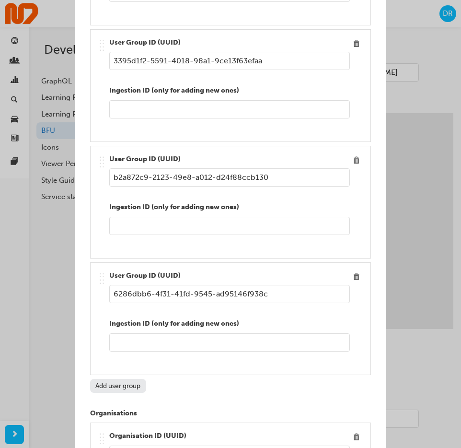
click at [127, 382] on button "Add user group" at bounding box center [118, 386] width 56 height 14
click at [199, 301] on input "Edit item" at bounding box center [229, 294] width 241 height 18
paste input "14316046-c98d-468b-baae-24a6462183c8"
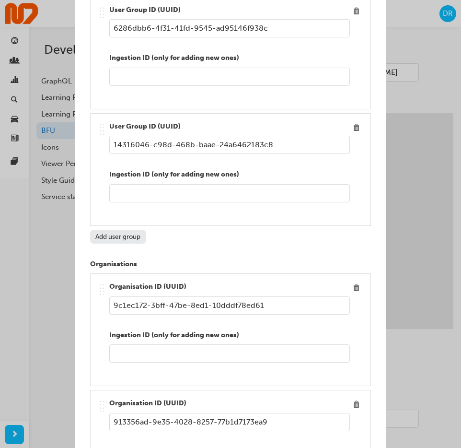
scroll to position [1477, 0]
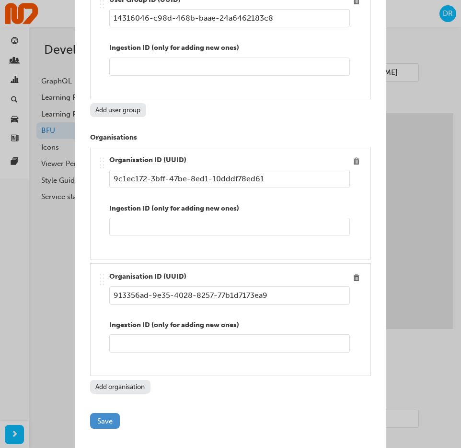
type input "14316046-c98d-468b-baae-24a6462183c8"
click at [101, 427] on button "Save" at bounding box center [105, 421] width 30 height 16
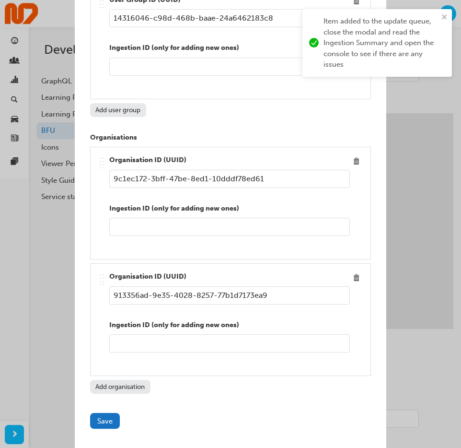
click at [403, 165] on div "Edit item Ingestion ID (optional) bf.david.ramirez Active Given Name David Midd…" at bounding box center [230, 224] width 461 height 448
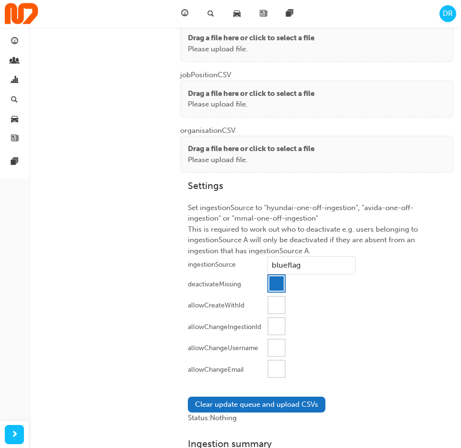
scroll to position [1281, 0]
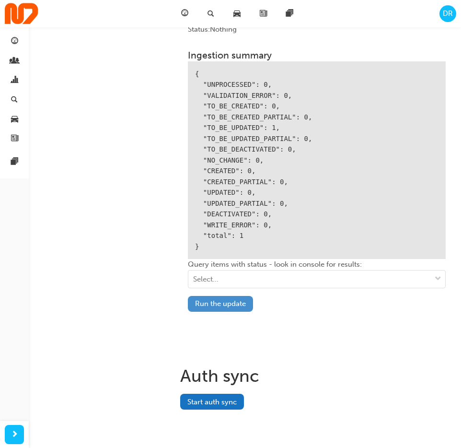
click at [233, 300] on button "Run the update" at bounding box center [220, 304] width 65 height 16
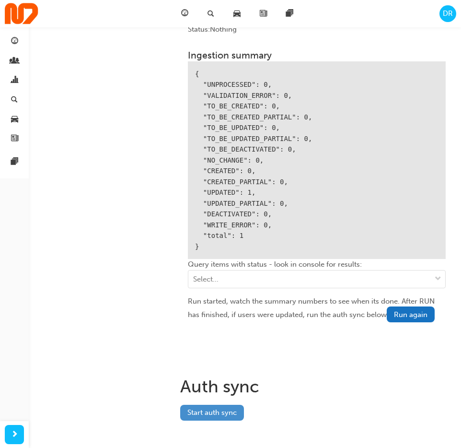
click at [208, 408] on button "Start auth sync" at bounding box center [212, 412] width 64 height 16
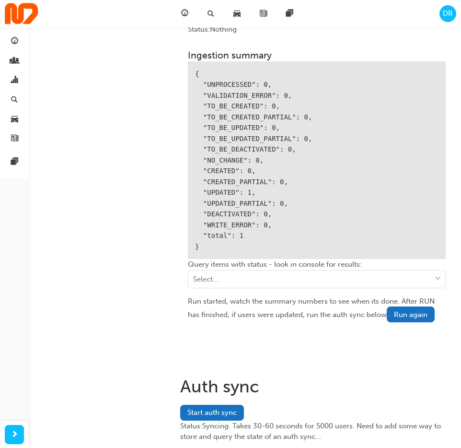
click at [447, 8] on span "DR" at bounding box center [448, 13] width 10 height 11
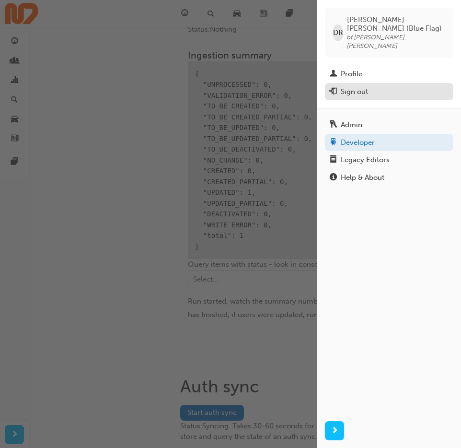
click at [394, 86] on div "Sign out" at bounding box center [389, 92] width 119 height 12
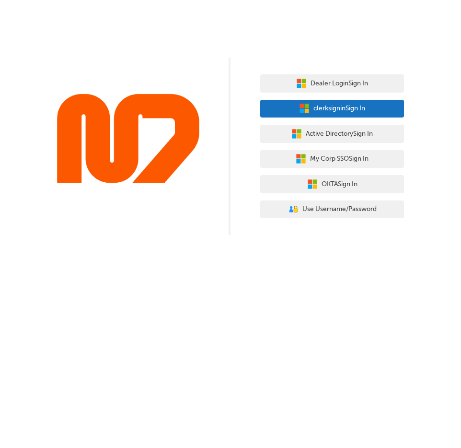
click at [348, 111] on span "clerksignin Sign In" at bounding box center [339, 108] width 52 height 11
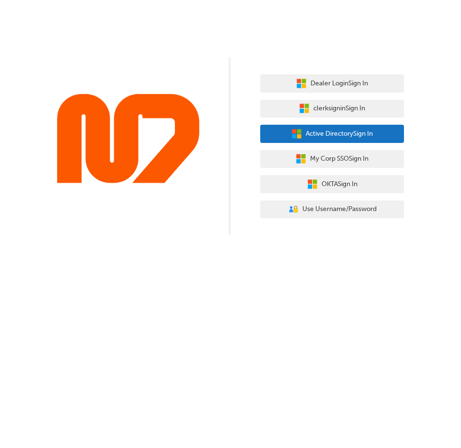
click at [334, 128] on span "Active Directory Sign In" at bounding box center [339, 133] width 67 height 11
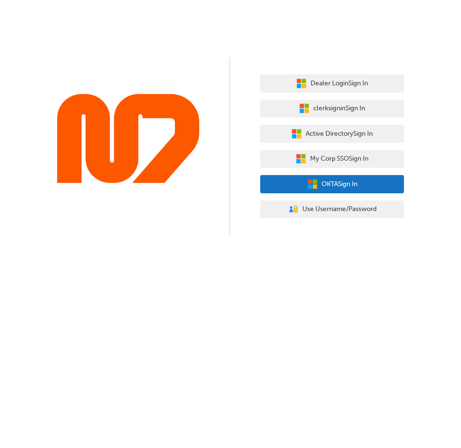
click at [324, 182] on span "OKTA Sign In" at bounding box center [340, 184] width 36 height 11
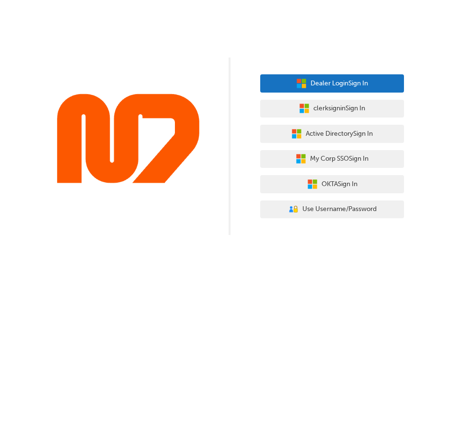
click at [381, 87] on button "Dealer Login Sign In" at bounding box center [332, 83] width 144 height 18
